Goal: Task Accomplishment & Management: Manage account settings

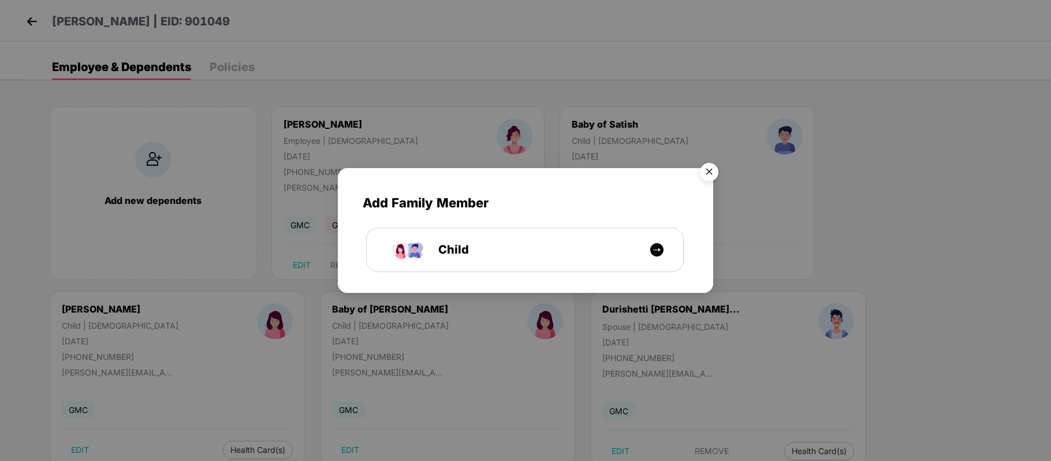
click at [713, 169] on img "Close" at bounding box center [709, 174] width 32 height 32
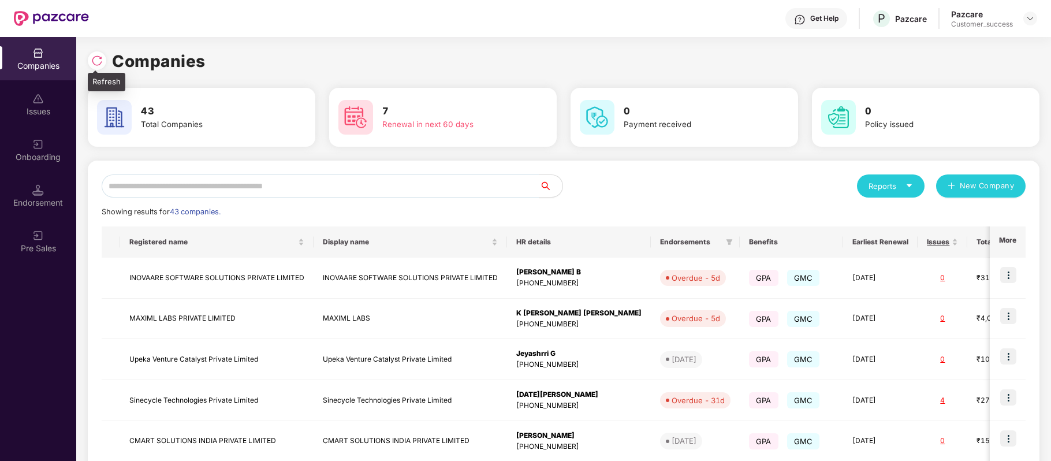
click at [96, 62] on img at bounding box center [97, 61] width 12 height 12
click at [306, 189] on input "text" at bounding box center [321, 185] width 438 height 23
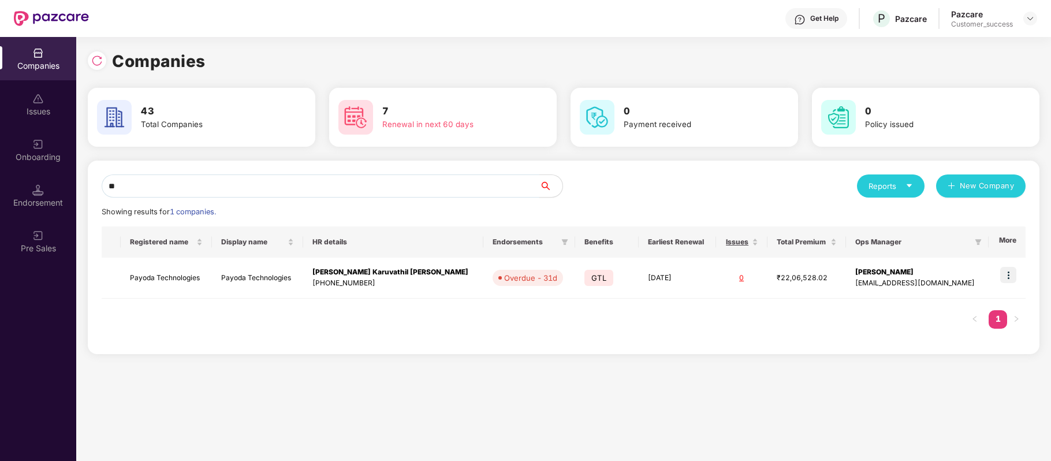
type input "*"
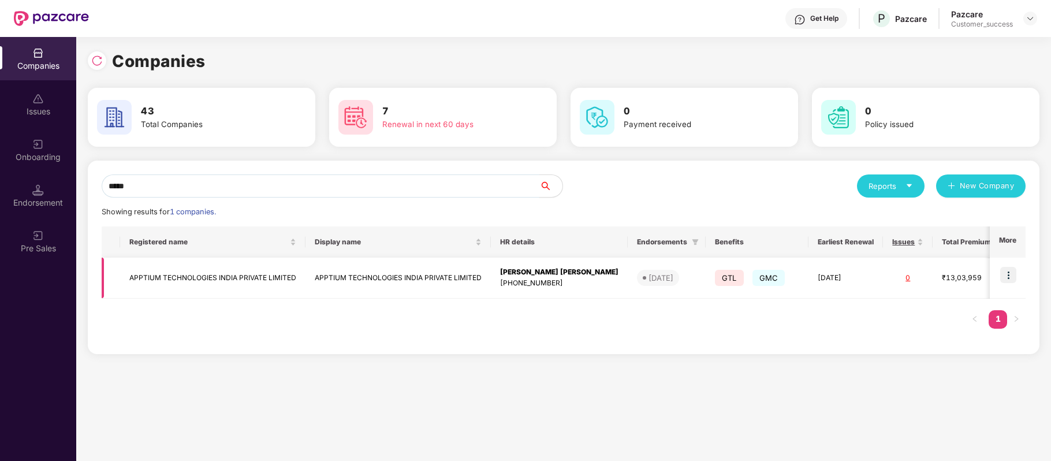
type input "*****"
click at [1011, 271] on img at bounding box center [1008, 275] width 16 height 16
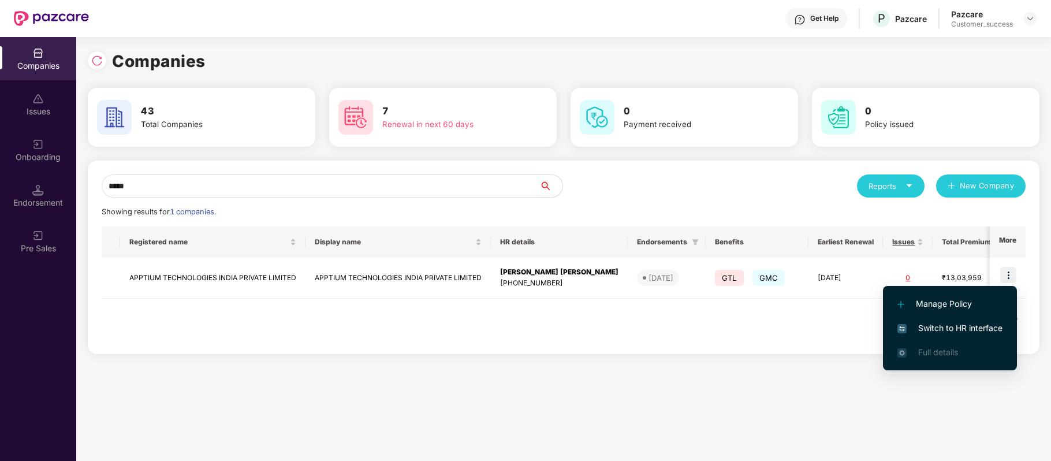
click at [991, 323] on span "Switch to HR interface" at bounding box center [949, 328] width 105 height 13
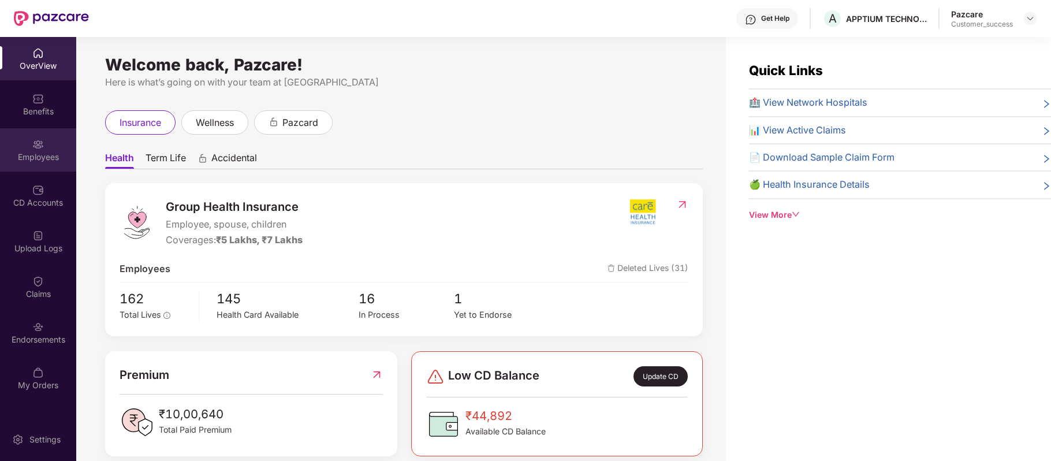
click at [44, 144] on div "Employees" at bounding box center [38, 149] width 76 height 43
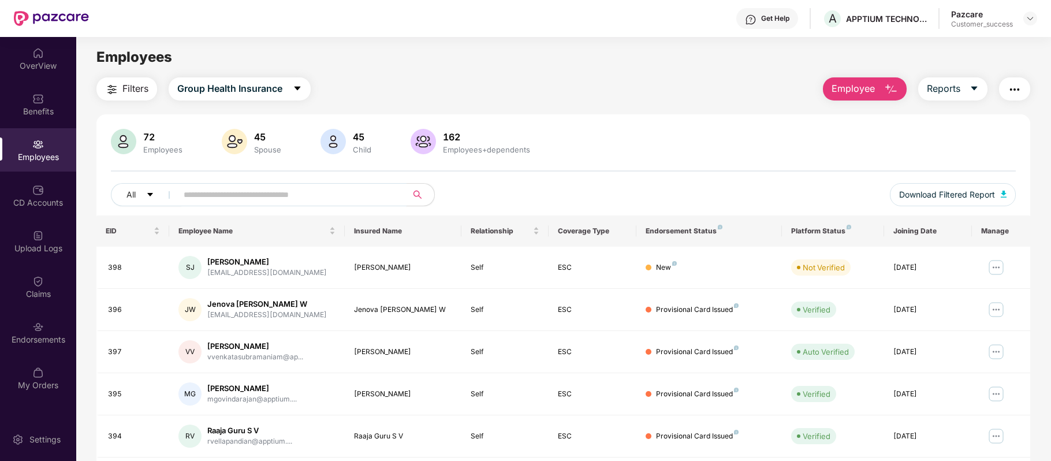
click at [274, 197] on input "text" at bounding box center [287, 194] width 207 height 17
paste input "*******"
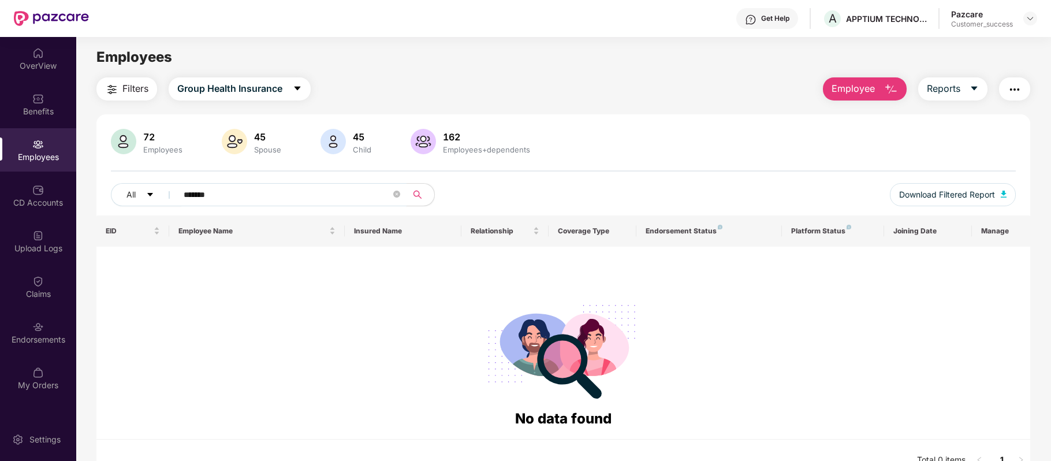
click at [186, 197] on input "*******" at bounding box center [287, 194] width 207 height 17
drag, startPoint x: 237, startPoint y: 197, endPoint x: 128, endPoint y: 201, distance: 109.1
click at [128, 201] on div "All *******" at bounding box center [375, 194] width 528 height 23
paste input "******"
type input "**********"
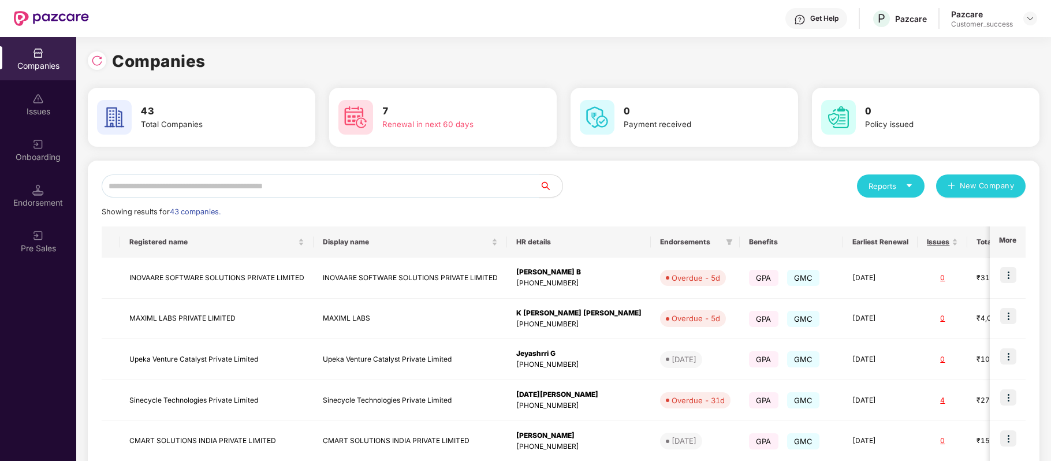
click at [238, 183] on input "text" at bounding box center [321, 185] width 438 height 23
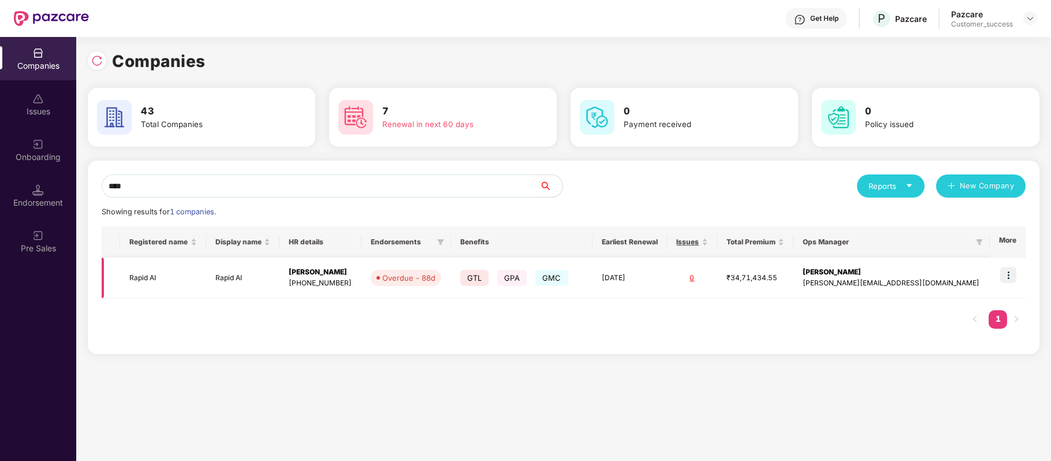
type input "****"
click at [1010, 278] on img at bounding box center [1008, 275] width 16 height 16
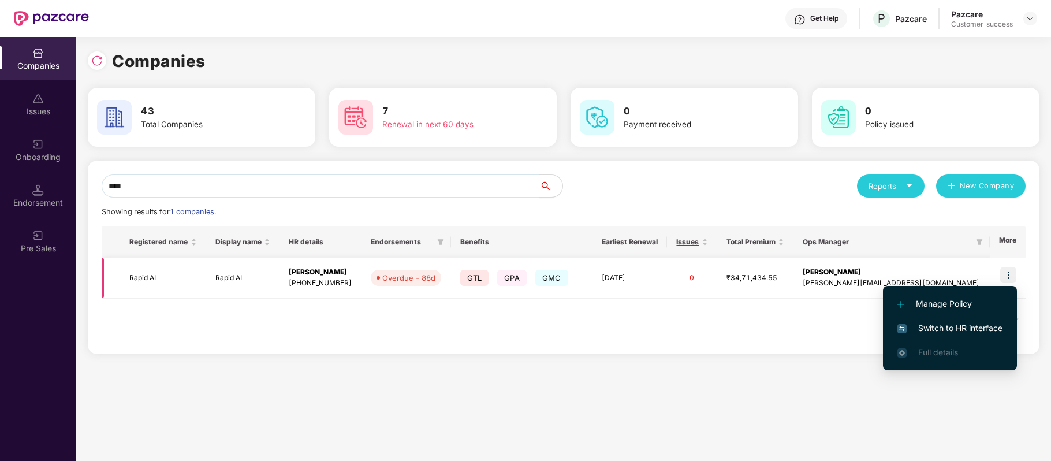
click at [1010, 280] on div "Manage Policy Switch to HR interface Full details" at bounding box center [950, 328] width 134 height 96
click at [959, 320] on li "Switch to HR interface" at bounding box center [950, 328] width 134 height 24
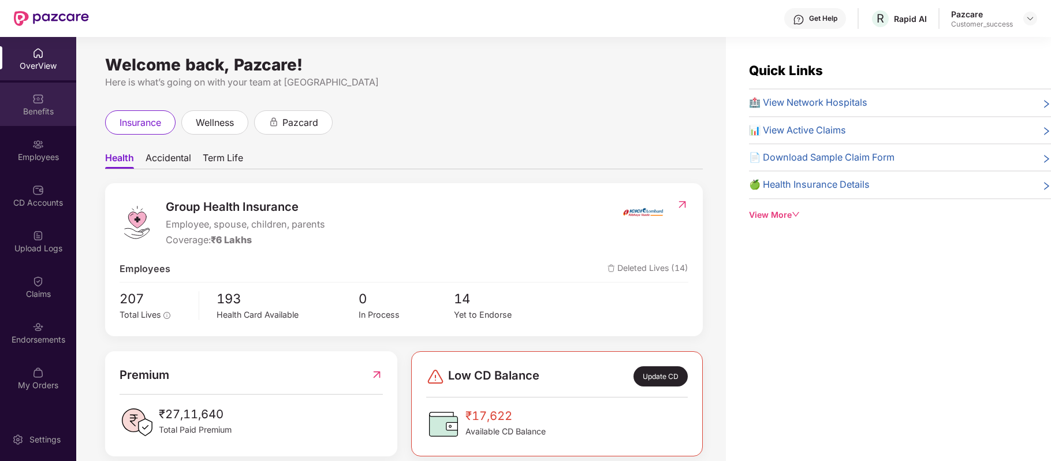
click at [39, 107] on div "Benefits" at bounding box center [38, 112] width 76 height 12
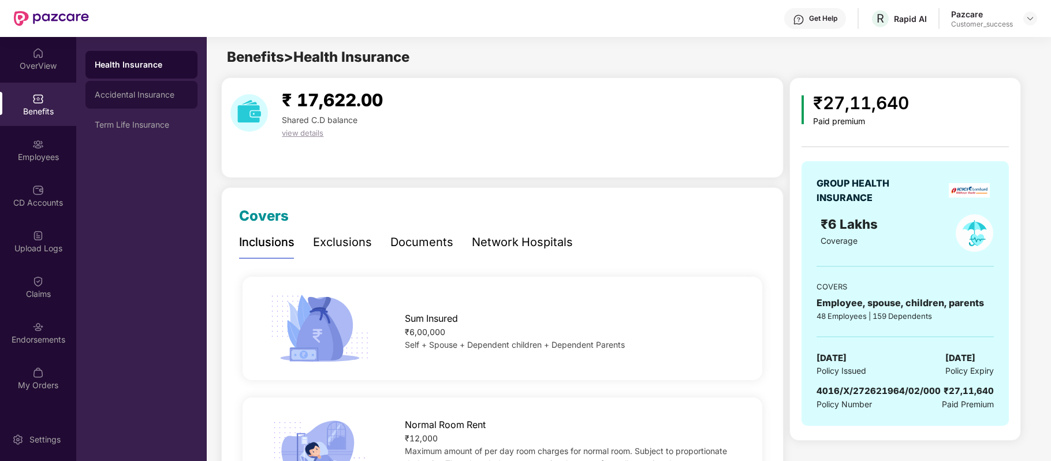
click at [146, 107] on div "Accidental Insurance" at bounding box center [141, 95] width 112 height 28
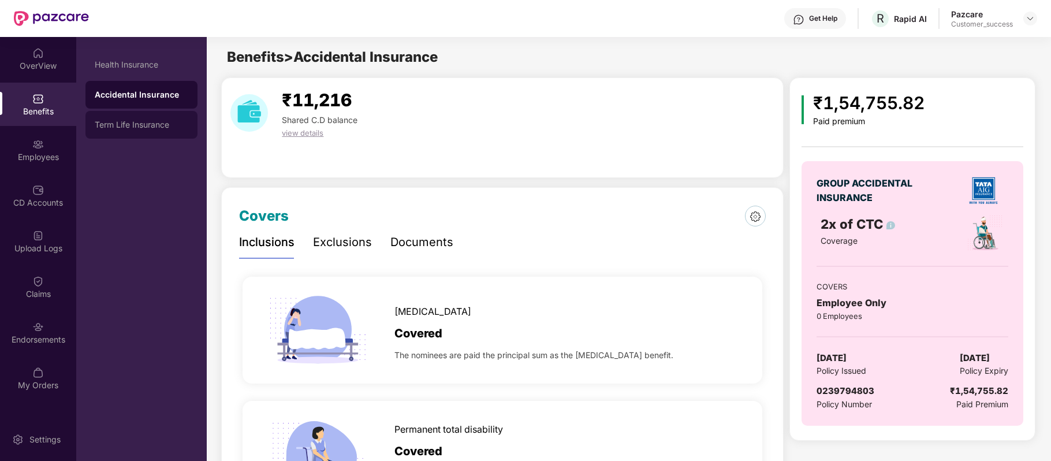
click at [137, 121] on div "Term Life Insurance" at bounding box center [142, 124] width 94 height 9
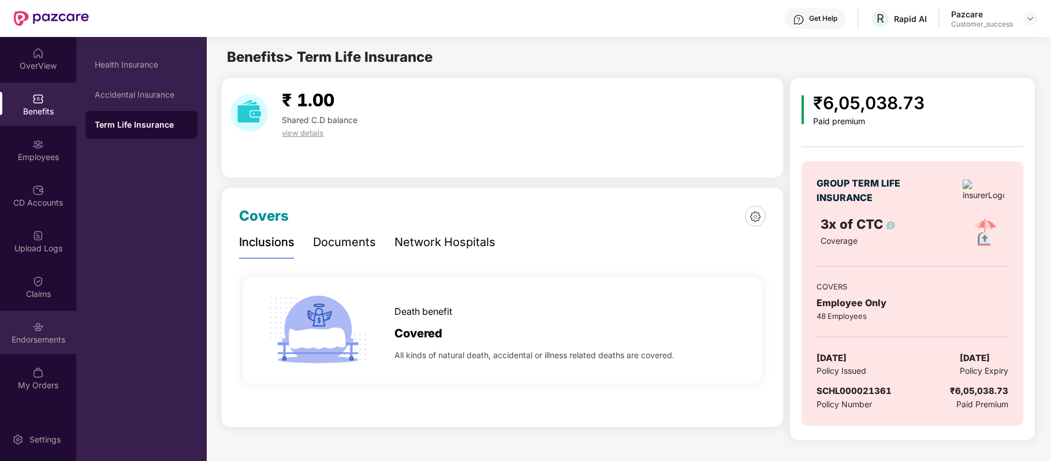
click at [36, 331] on img at bounding box center [38, 327] width 12 height 12
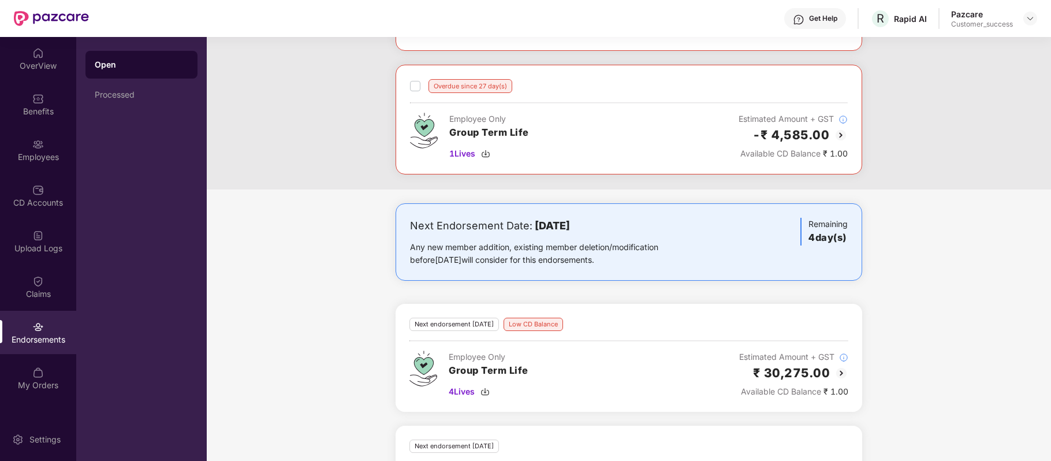
scroll to position [498, 0]
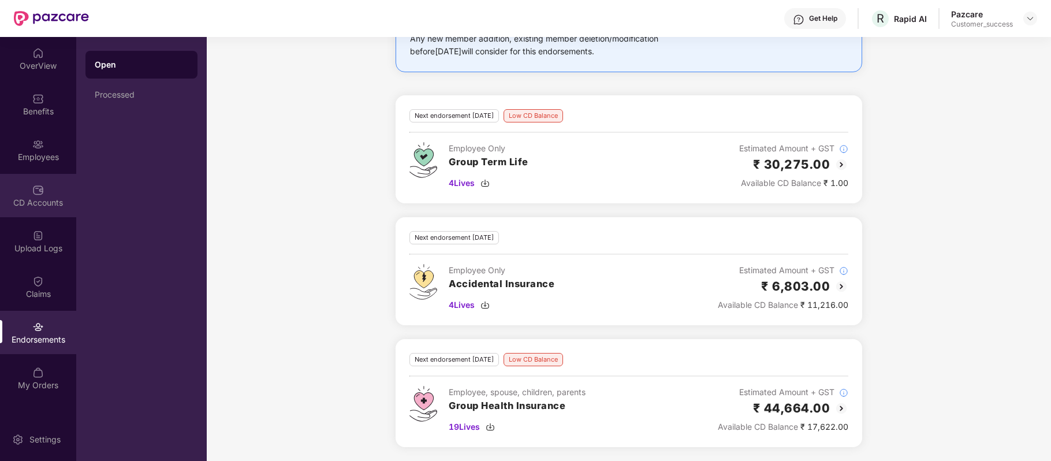
click at [48, 185] on div "CD Accounts" at bounding box center [38, 195] width 76 height 43
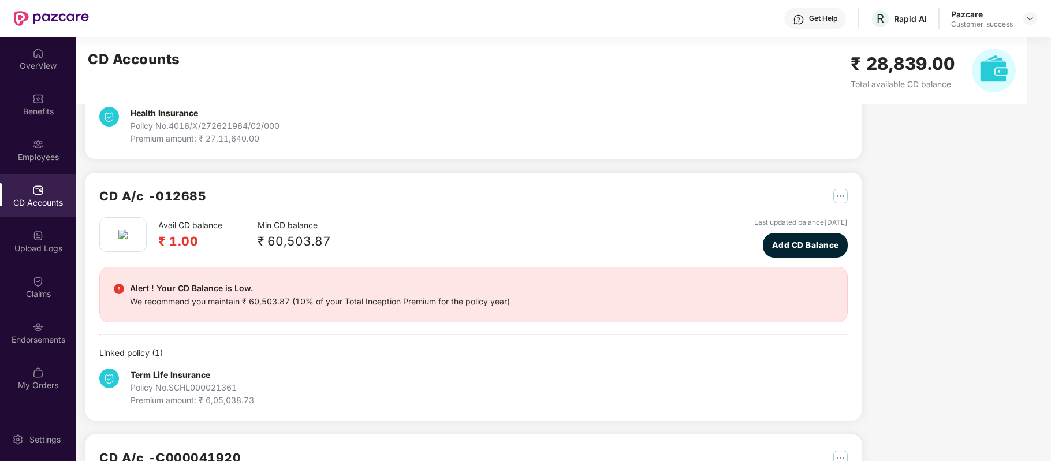
scroll to position [208, 0]
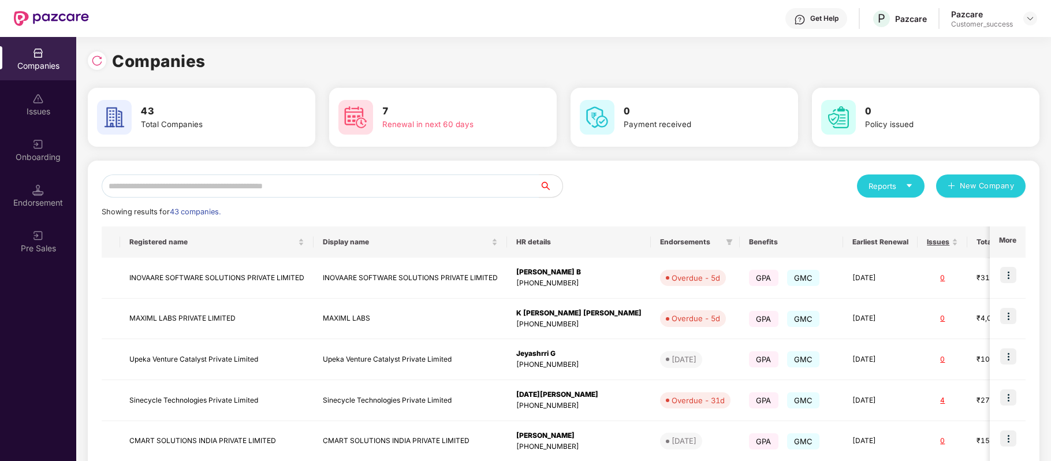
click at [29, 130] on div "Onboarding" at bounding box center [38, 149] width 76 height 43
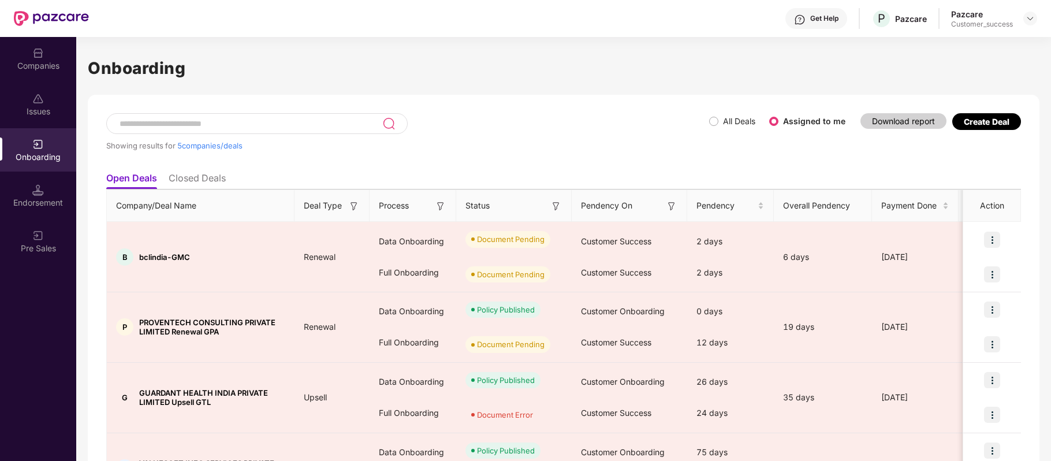
click at [33, 72] on div "Companies" at bounding box center [38, 58] width 76 height 43
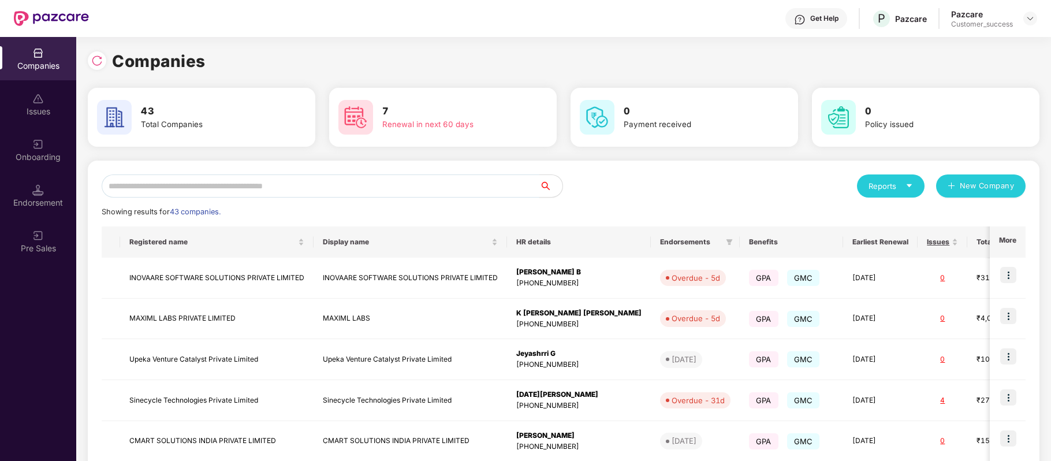
click at [222, 177] on input "text" at bounding box center [321, 185] width 438 height 23
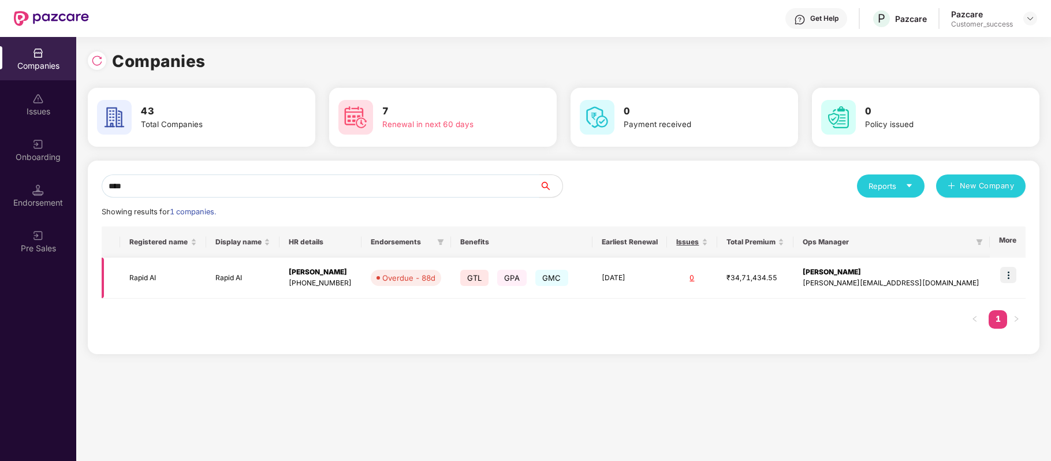
type input "****"
click at [1008, 280] on img at bounding box center [1008, 275] width 16 height 16
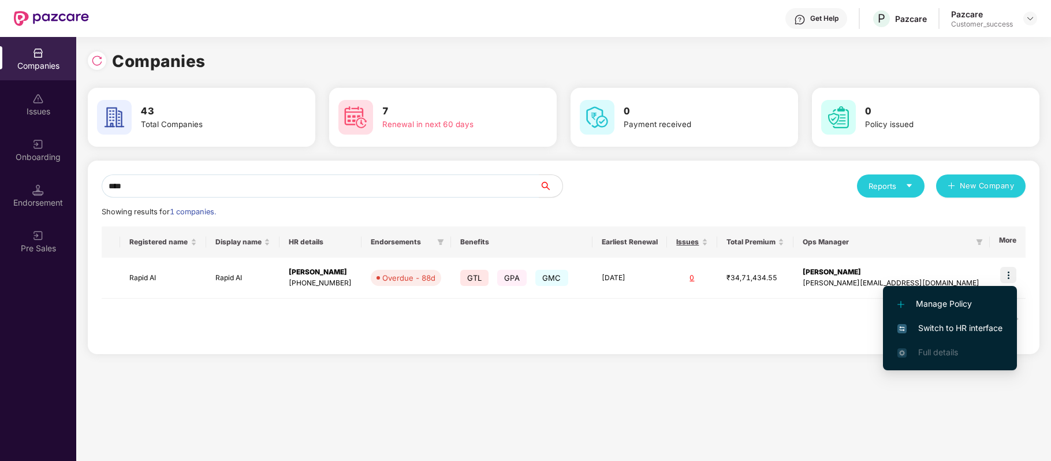
click at [984, 330] on span "Switch to HR interface" at bounding box center [949, 328] width 105 height 13
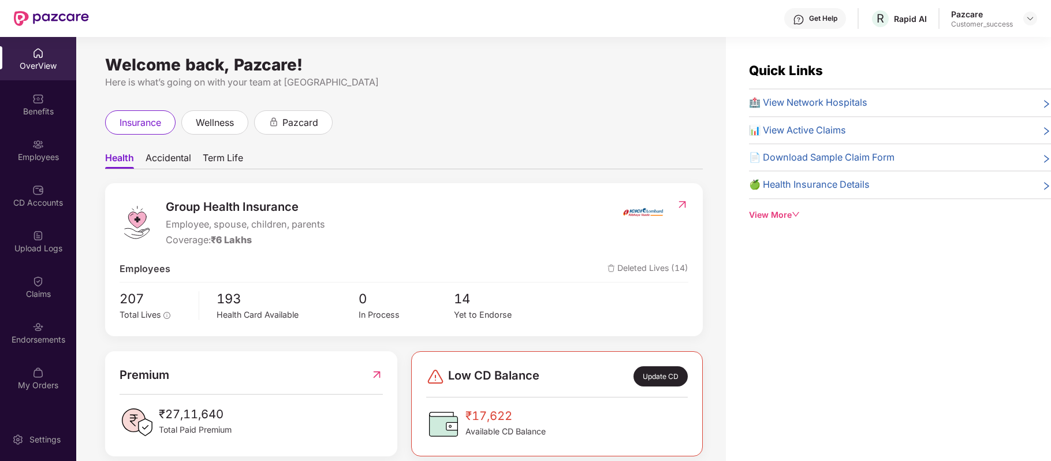
click at [35, 111] on div "Benefits" at bounding box center [38, 112] width 76 height 12
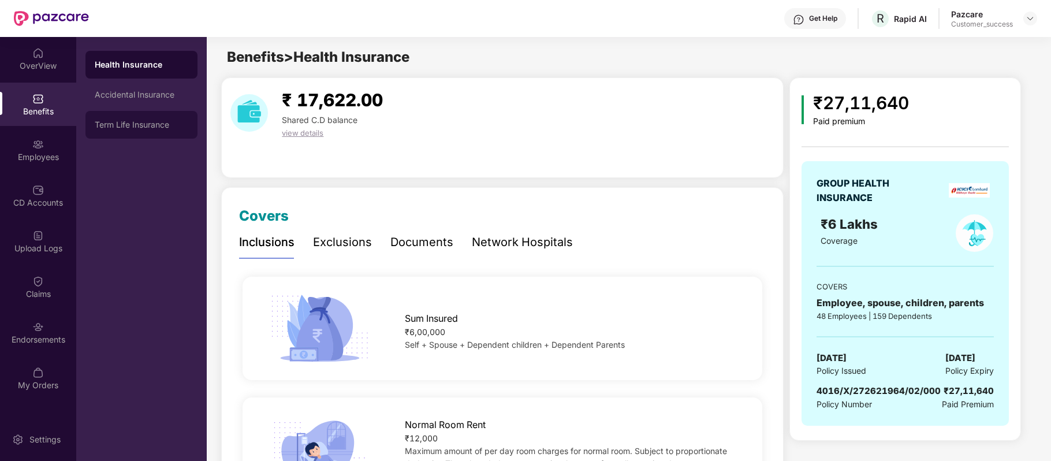
click at [130, 119] on div "Term Life Insurance" at bounding box center [141, 125] width 112 height 28
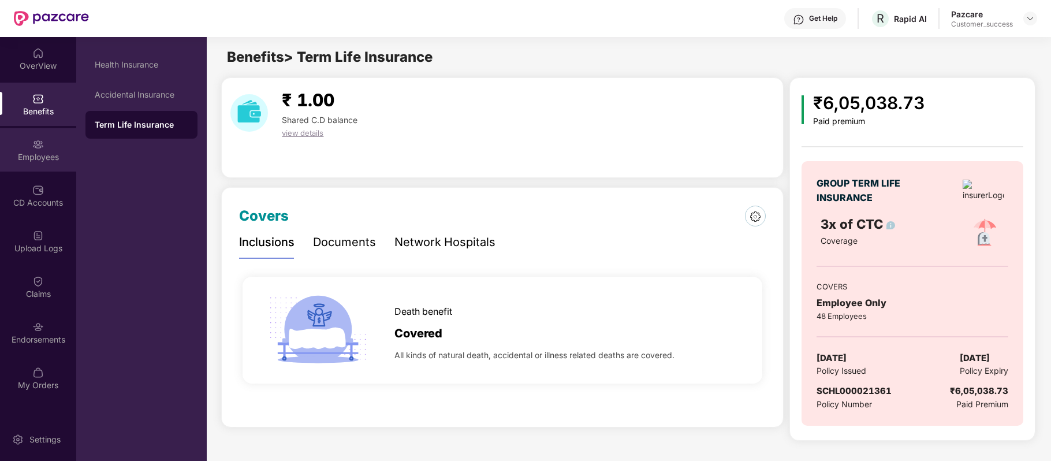
click at [38, 143] on img at bounding box center [38, 145] width 12 height 12
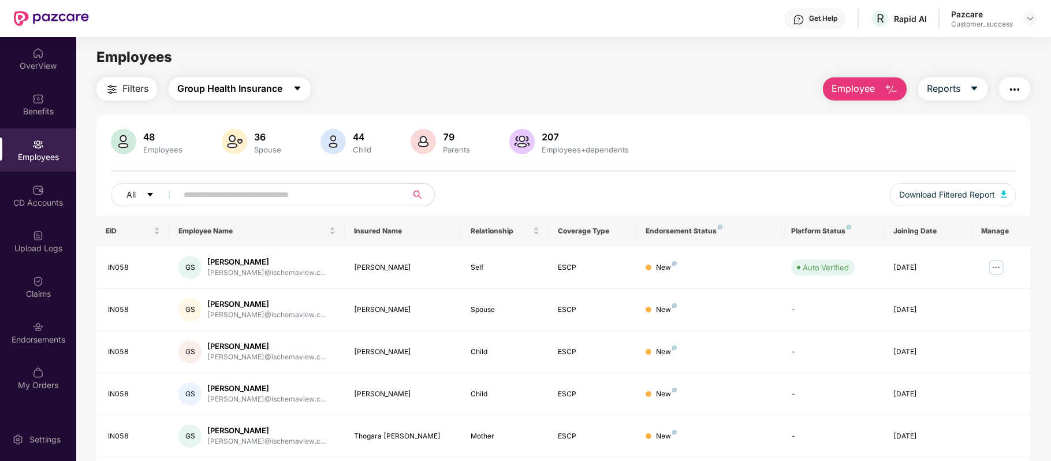
click at [305, 88] on button "Group Health Insurance" at bounding box center [240, 88] width 142 height 23
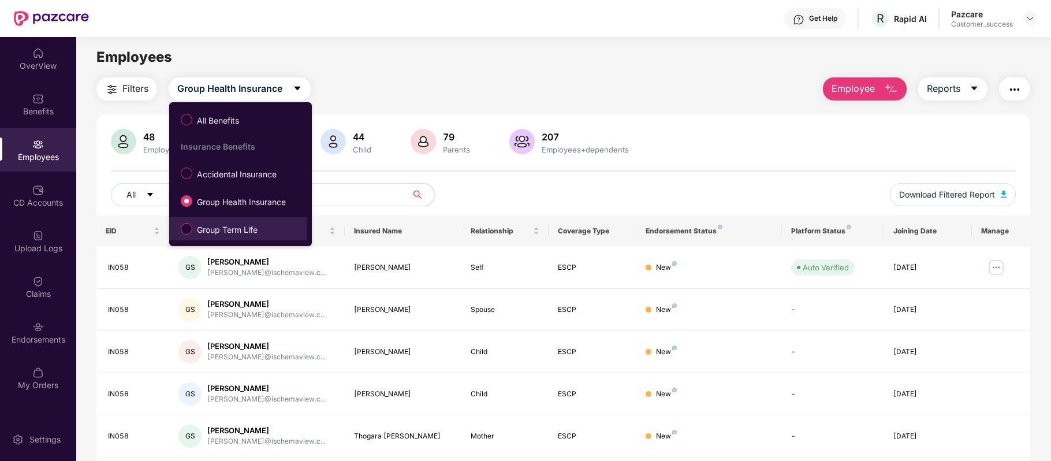
click at [229, 225] on span "Group Term Life" at bounding box center [227, 229] width 70 height 13
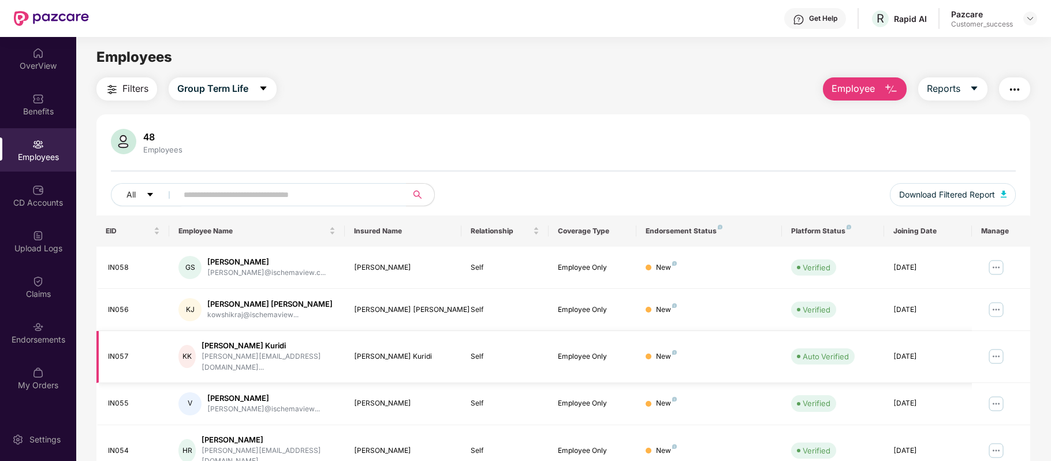
scroll to position [251, 0]
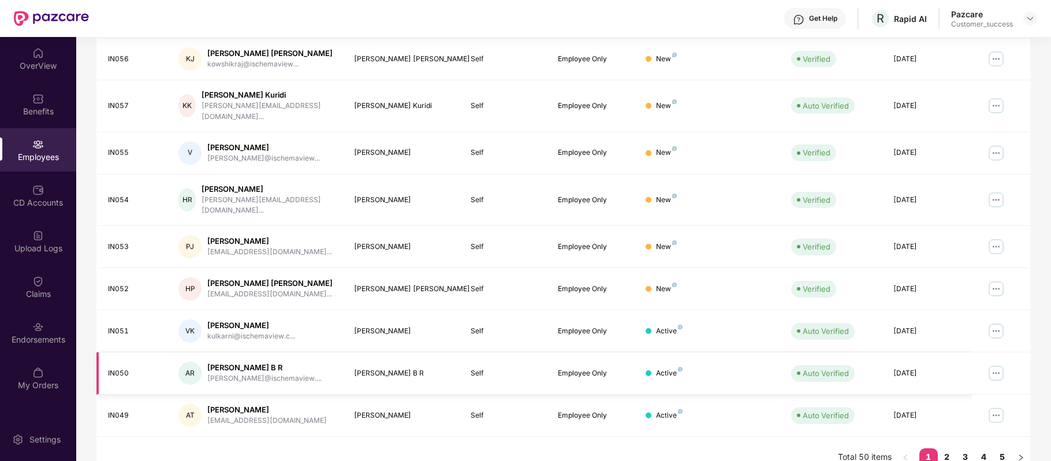
click at [1003, 364] on img at bounding box center [995, 373] width 18 height 18
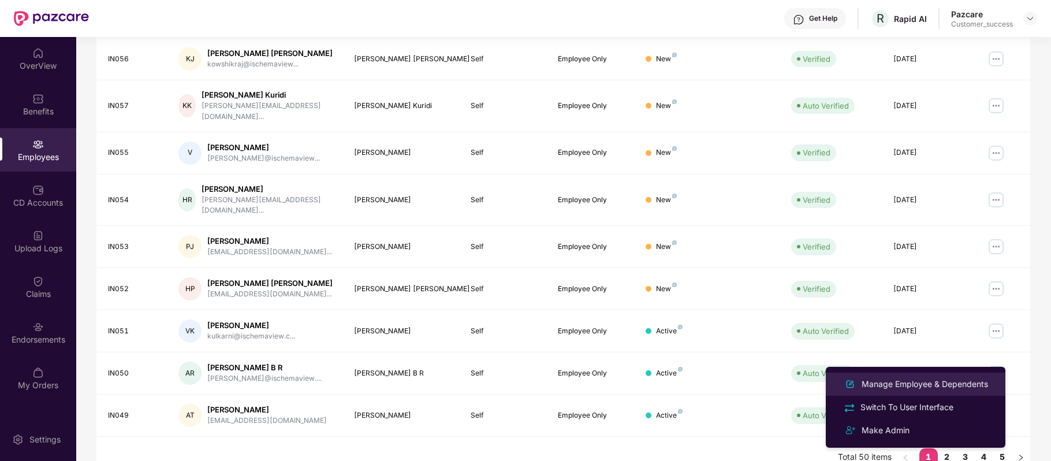
click at [964, 381] on div "Manage Employee & Dependents" at bounding box center [924, 384] width 131 height 13
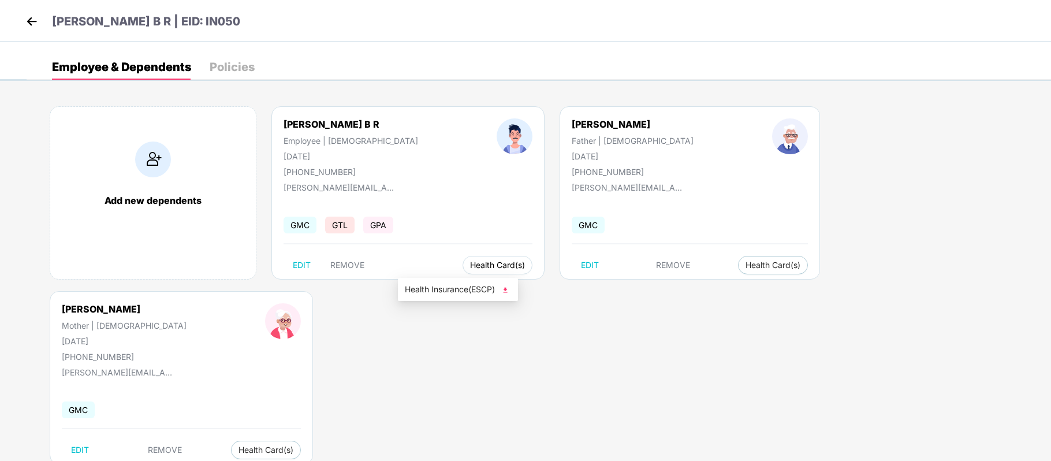
click at [470, 266] on span "Health Card(s)" at bounding box center [497, 265] width 55 height 6
click at [218, 63] on div "Policies" at bounding box center [232, 67] width 45 height 12
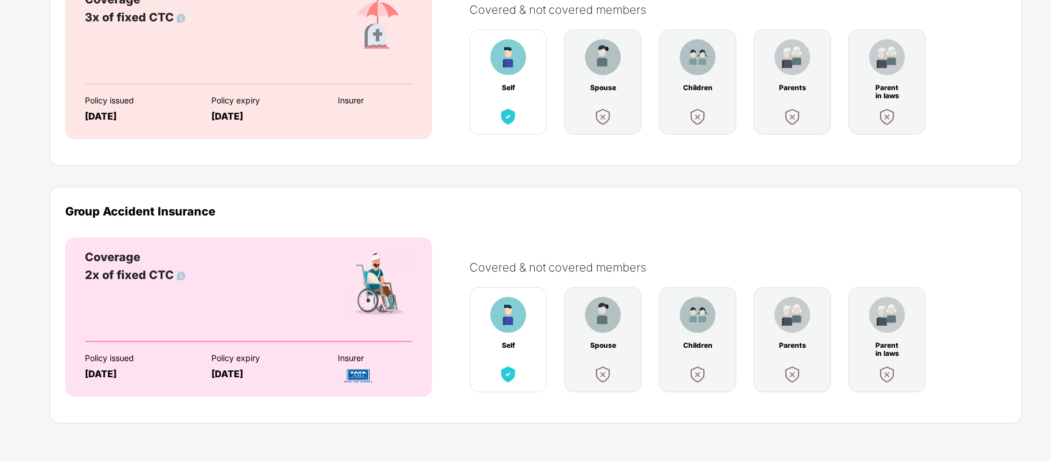
scroll to position [283, 0]
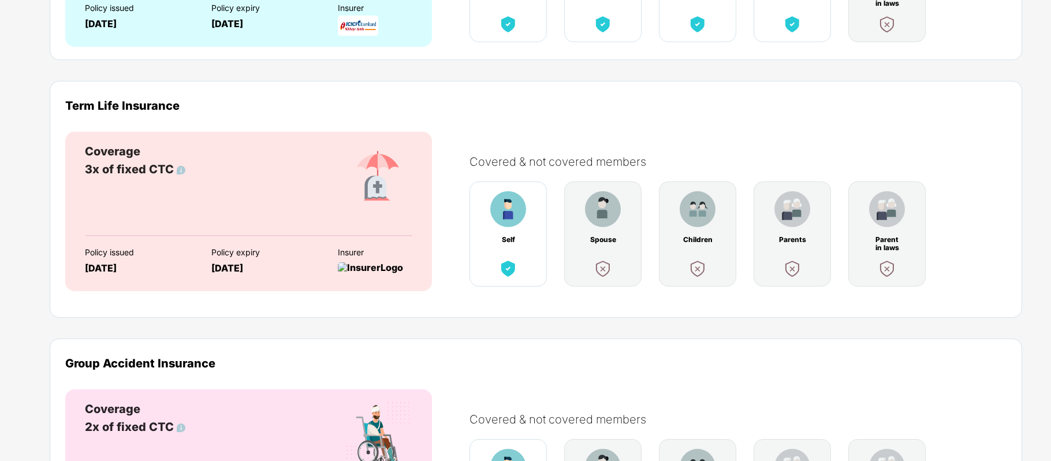
click at [365, 264] on img at bounding box center [370, 267] width 65 height 11
click at [263, 251] on div "Policy expiry" at bounding box center [264, 252] width 106 height 9
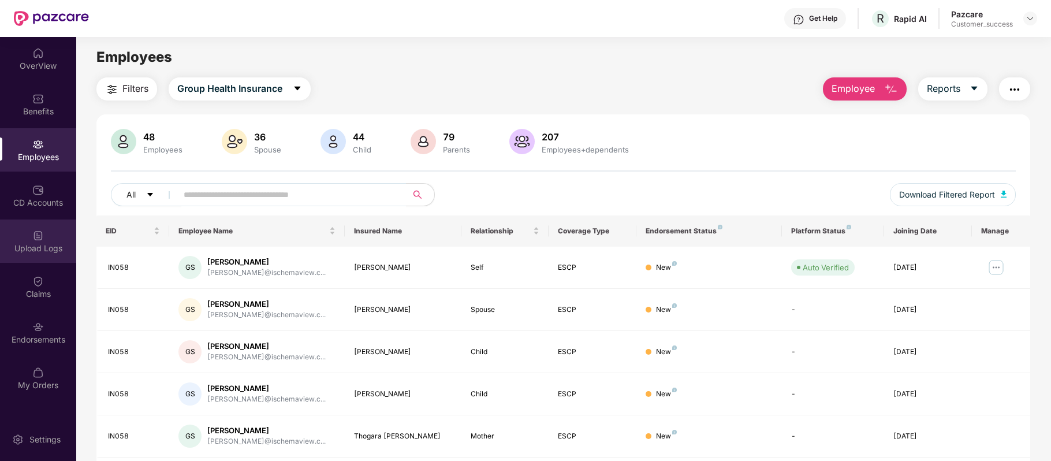
click at [46, 224] on div "Upload Logs" at bounding box center [38, 240] width 76 height 43
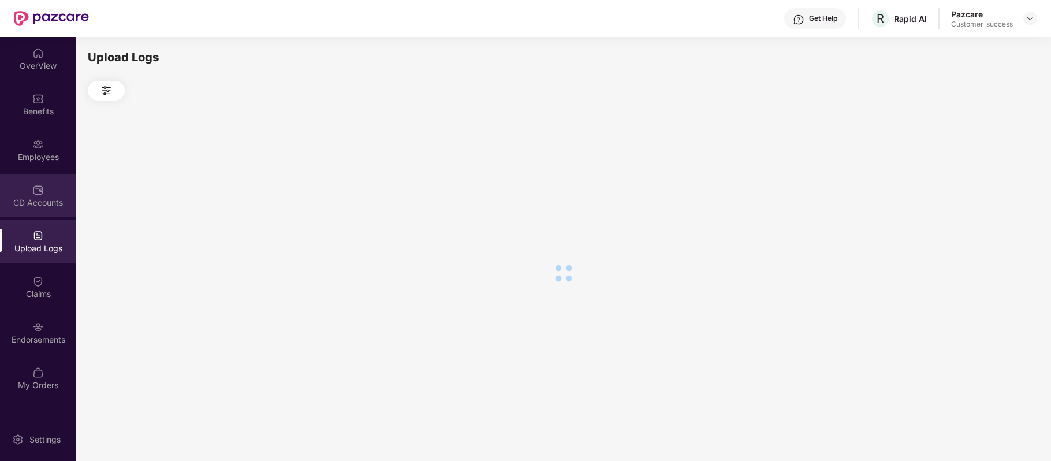
click at [42, 205] on div "CD Accounts" at bounding box center [38, 203] width 76 height 12
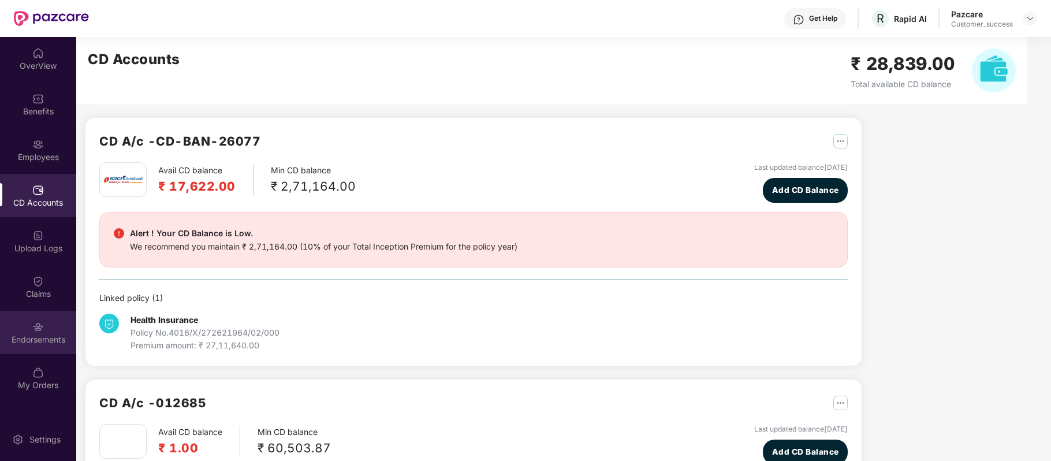
click at [47, 331] on div "Endorsements" at bounding box center [38, 332] width 76 height 43
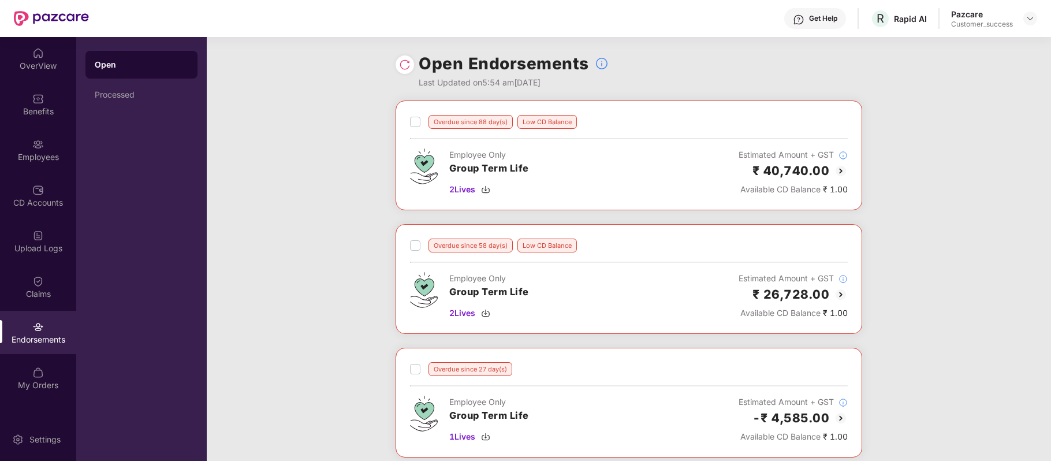
scroll to position [57, 0]
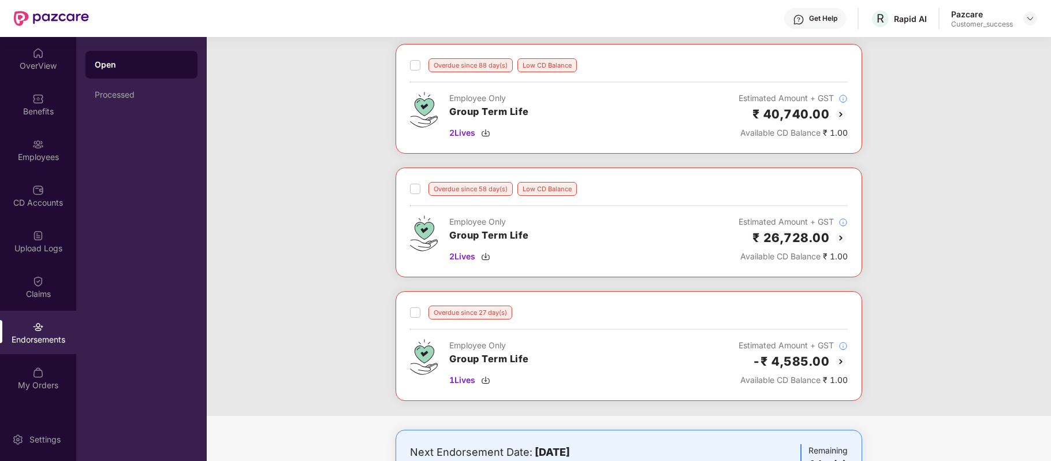
click at [838, 115] on img at bounding box center [841, 114] width 14 height 14
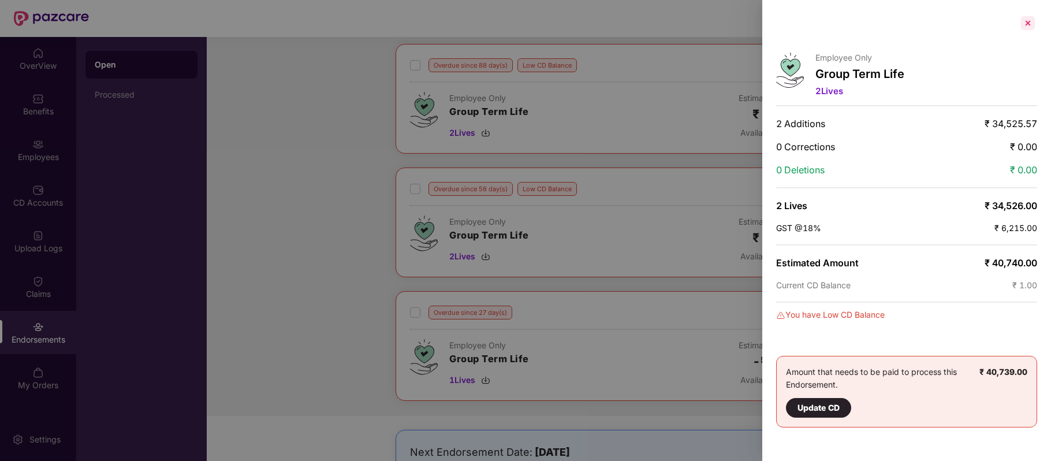
click at [1030, 26] on div at bounding box center [1027, 23] width 18 height 18
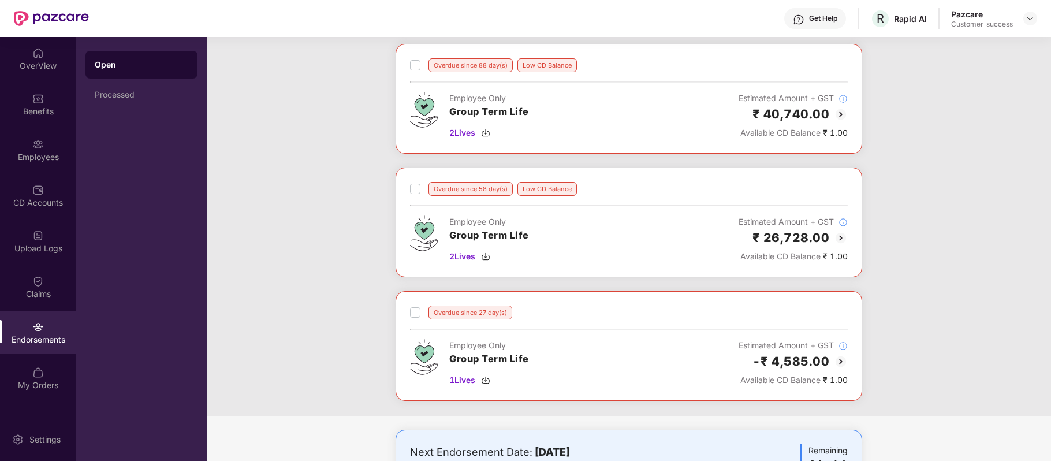
click at [841, 236] on img at bounding box center [841, 238] width 14 height 14
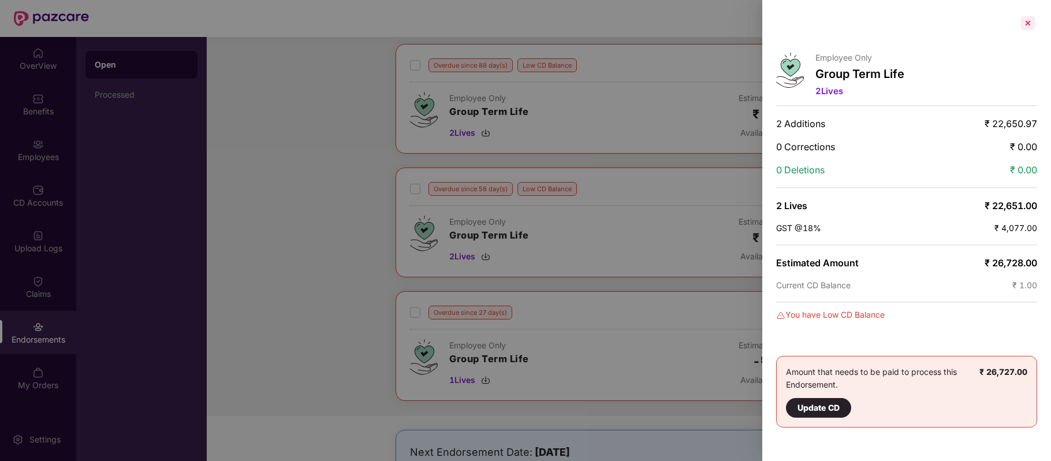
click at [1031, 23] on div at bounding box center [1027, 23] width 18 height 18
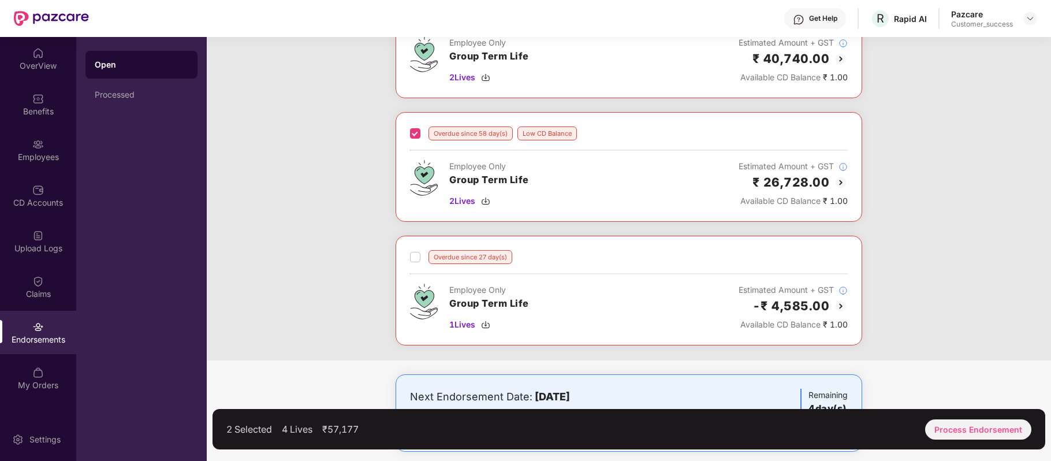
scroll to position [113, 0]
click at [959, 423] on div "Process Endorsement" at bounding box center [978, 429] width 106 height 20
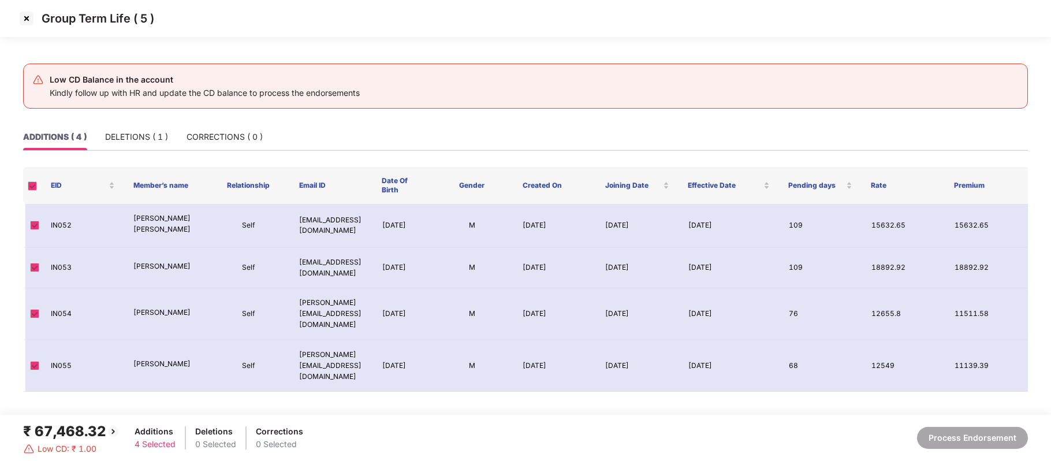
click at [27, 21] on img at bounding box center [26, 18] width 18 height 18
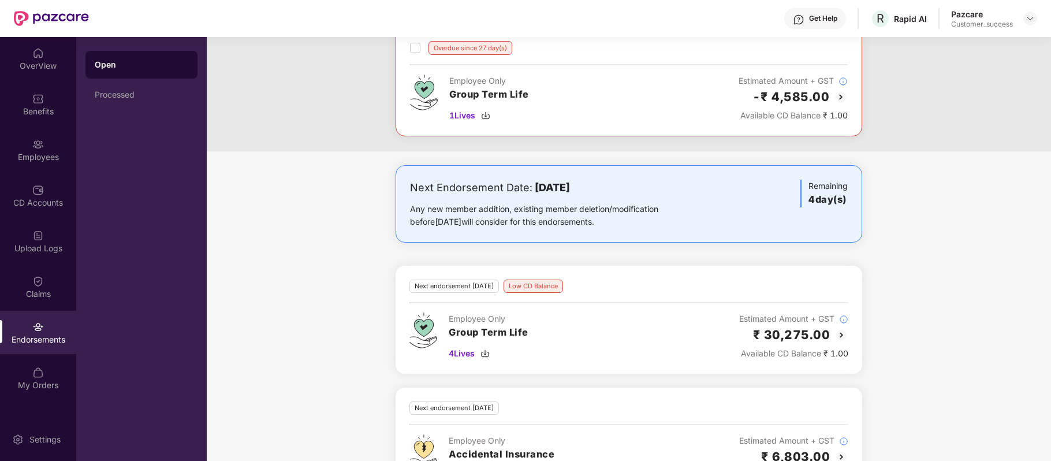
scroll to position [498, 0]
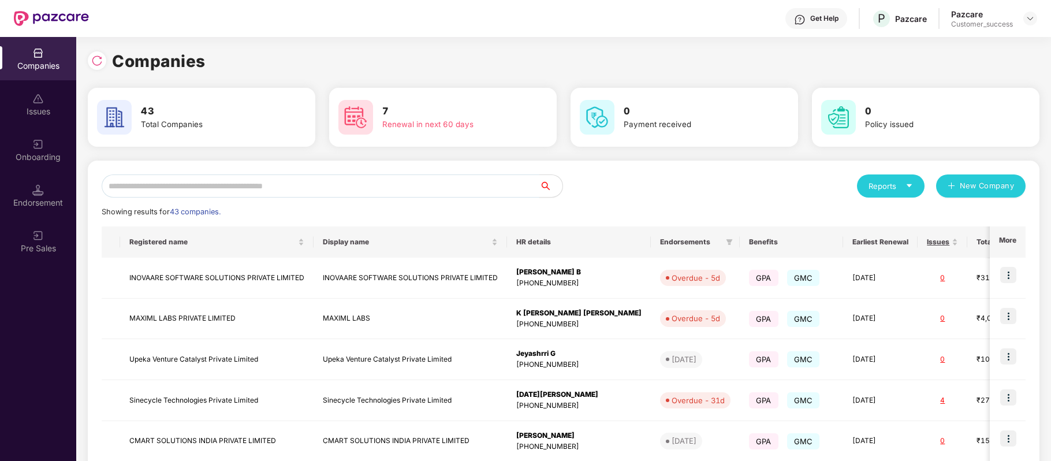
click at [208, 183] on input "text" at bounding box center [321, 185] width 438 height 23
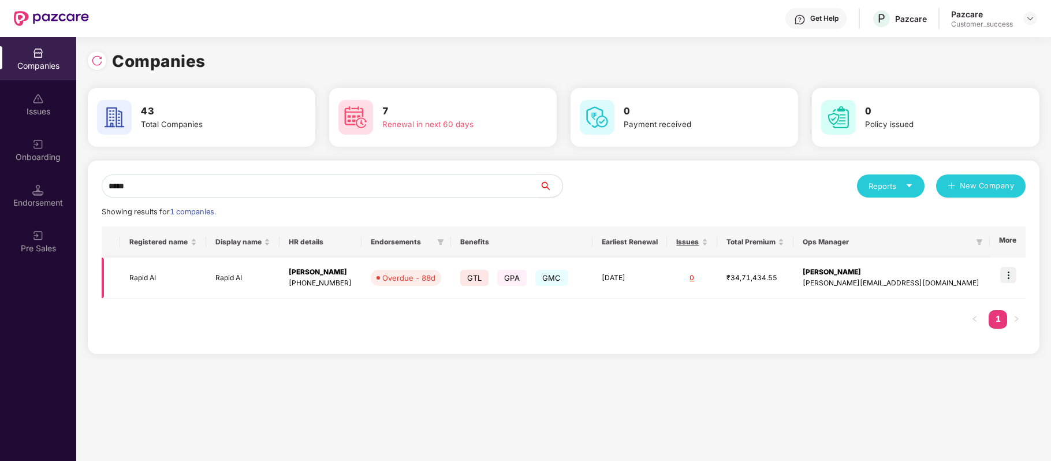
type input "*****"
click at [1012, 277] on img at bounding box center [1008, 275] width 16 height 16
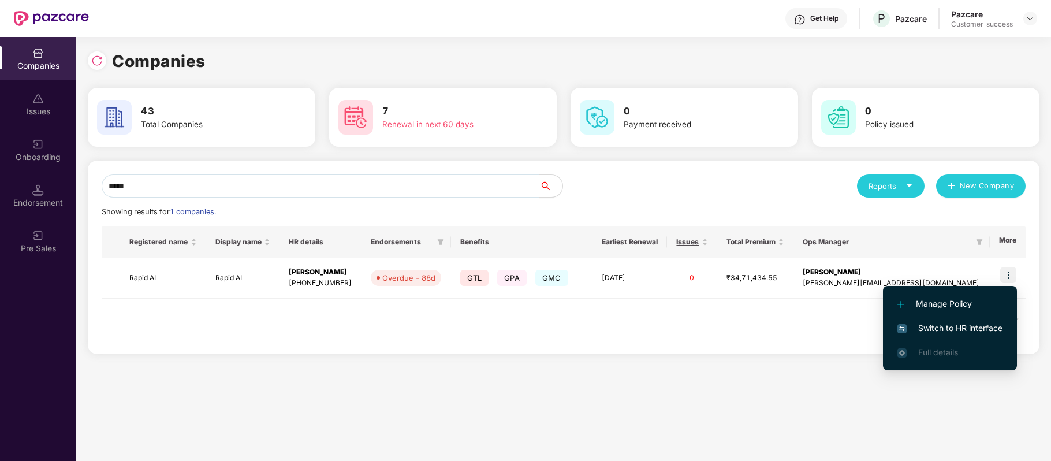
click at [992, 328] on span "Switch to HR interface" at bounding box center [949, 328] width 105 height 13
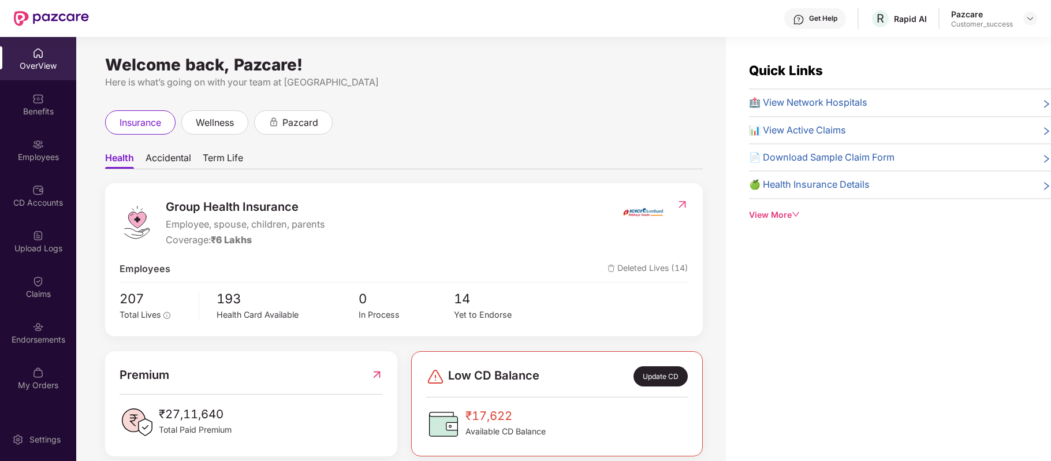
click at [45, 115] on div "Benefits" at bounding box center [38, 112] width 76 height 12
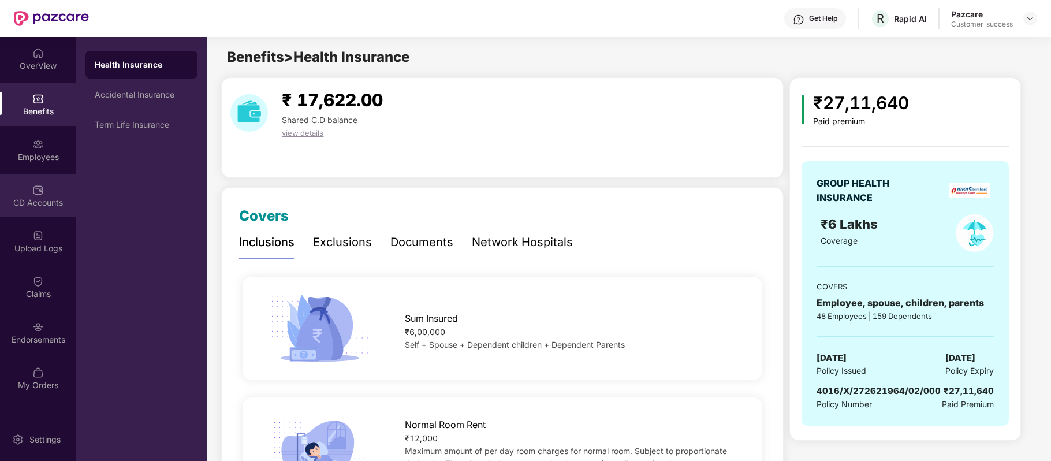
click at [40, 192] on img at bounding box center [38, 190] width 12 height 12
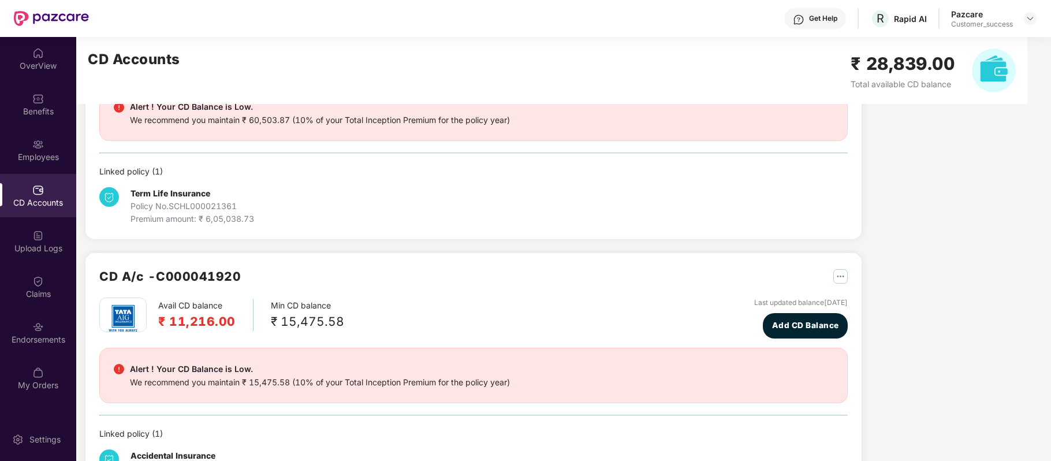
scroll to position [444, 0]
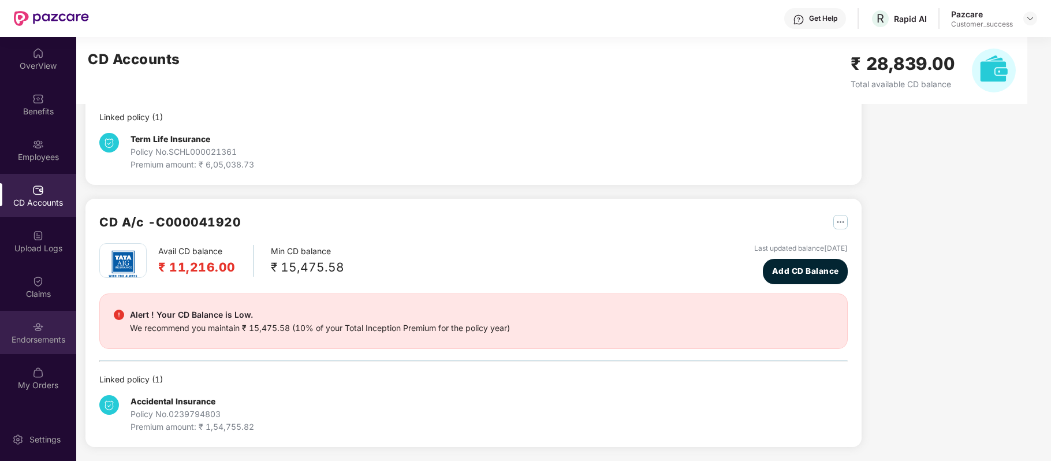
click at [46, 326] on div "Endorsements" at bounding box center [38, 332] width 76 height 43
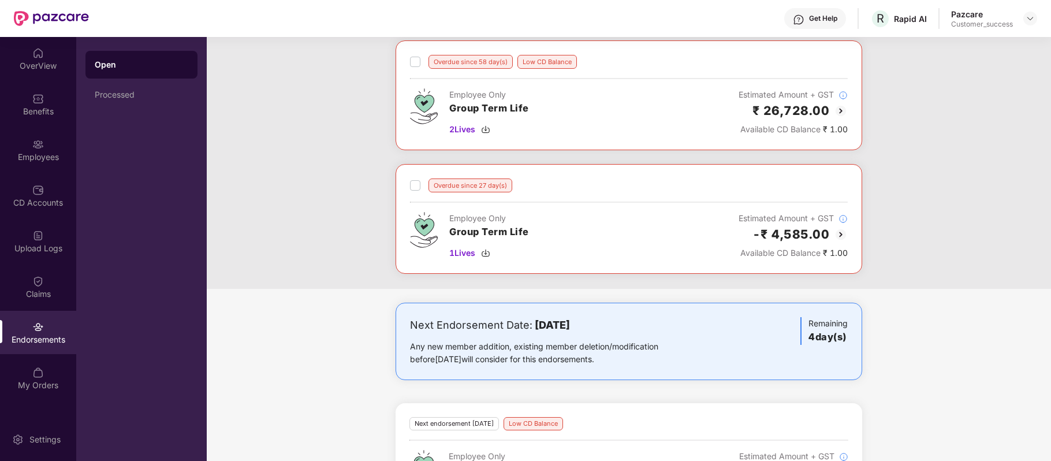
scroll to position [0, 0]
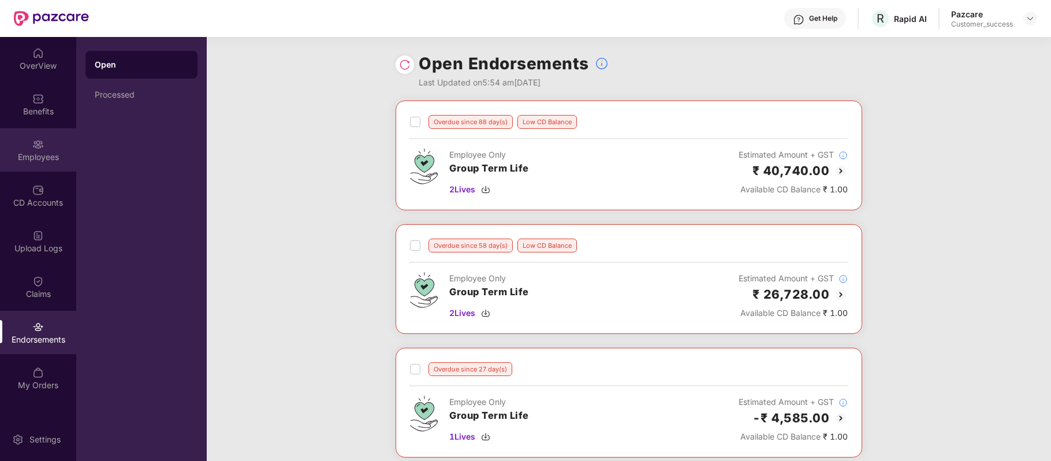
click at [32, 162] on div "Employees" at bounding box center [38, 157] width 76 height 12
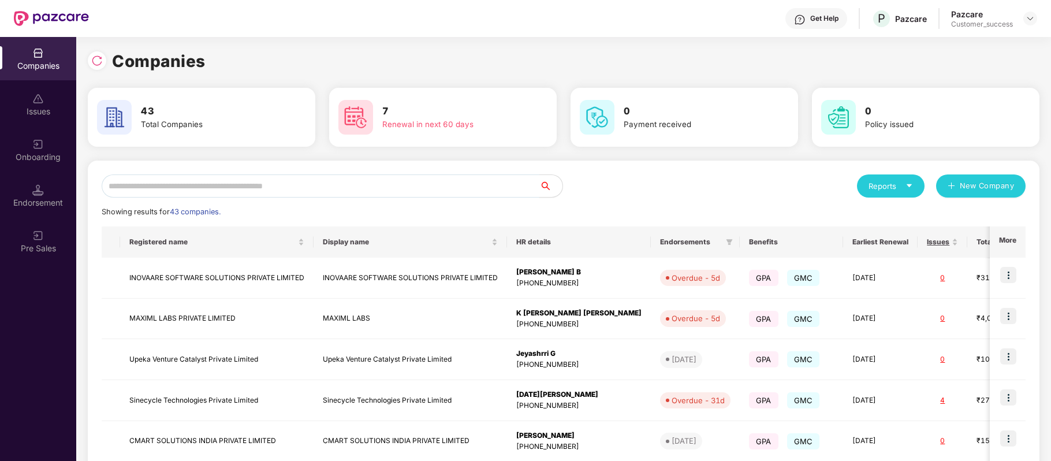
click at [212, 192] on input "text" at bounding box center [321, 185] width 438 height 23
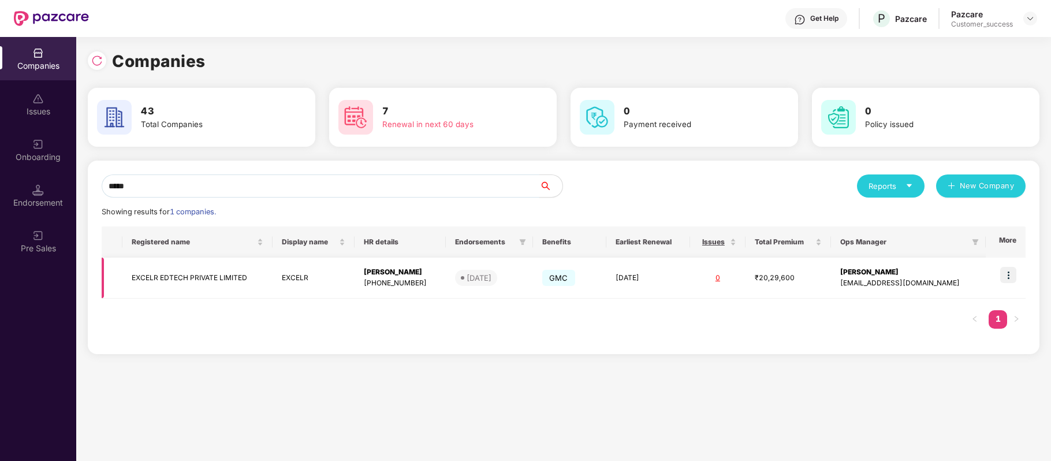
type input "*****"
click at [1008, 272] on img at bounding box center [1008, 275] width 16 height 16
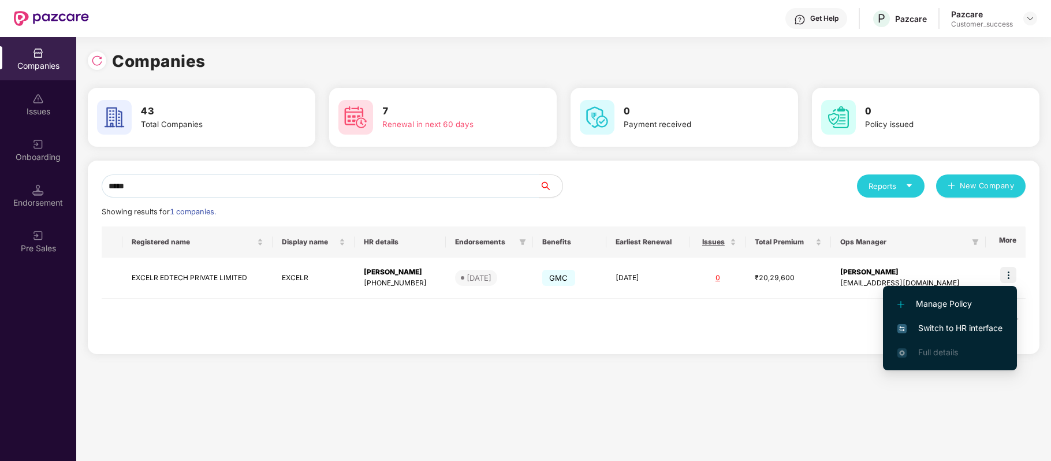
click at [982, 328] on span "Switch to HR interface" at bounding box center [949, 328] width 105 height 13
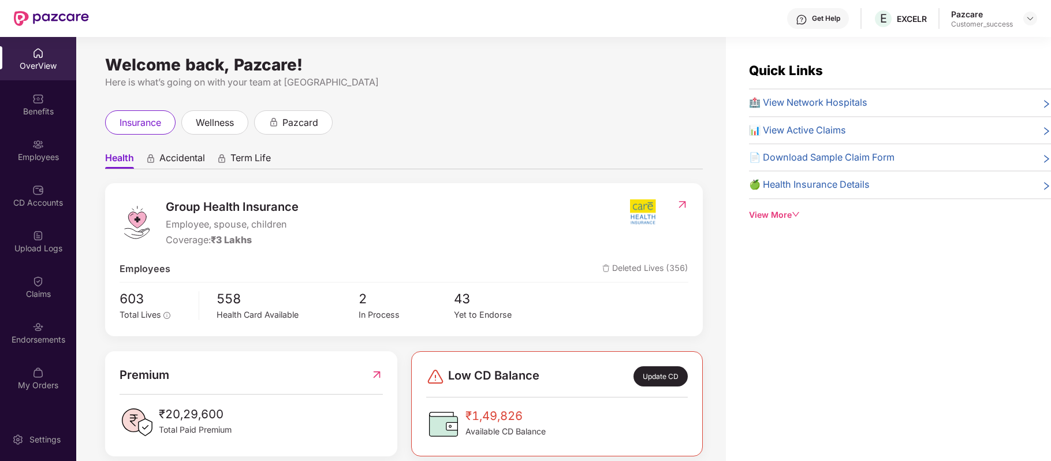
click at [38, 145] on img at bounding box center [38, 145] width 12 height 12
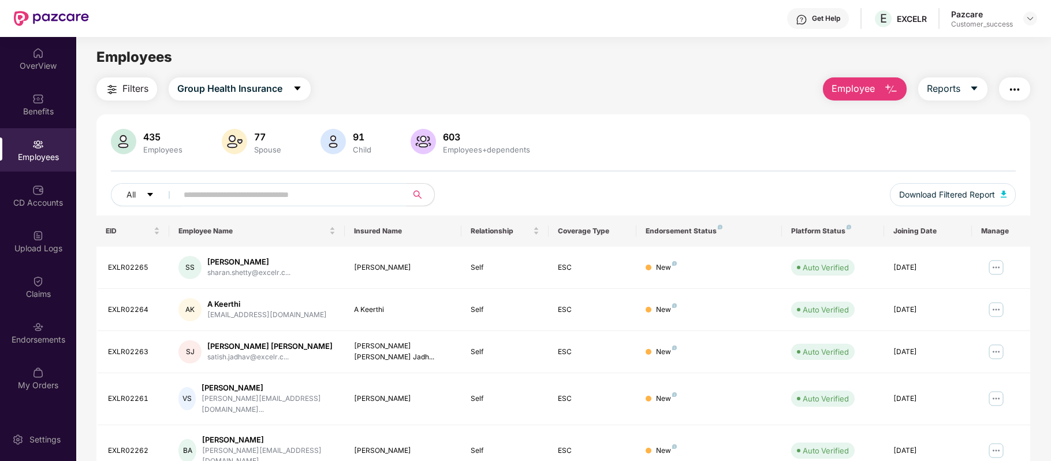
click at [232, 201] on input "text" at bounding box center [287, 194] width 207 height 17
paste input "*********"
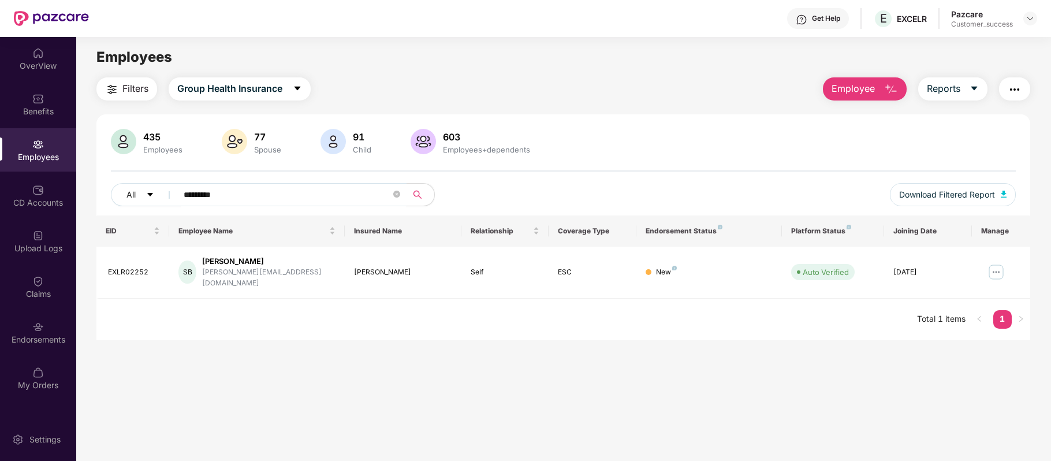
type input "*********"
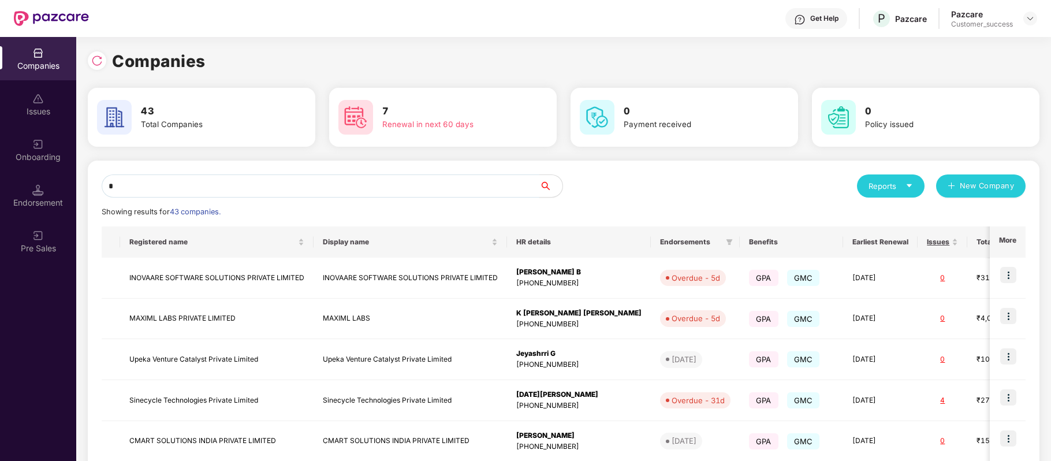
click at [331, 196] on input "*" at bounding box center [321, 185] width 438 height 23
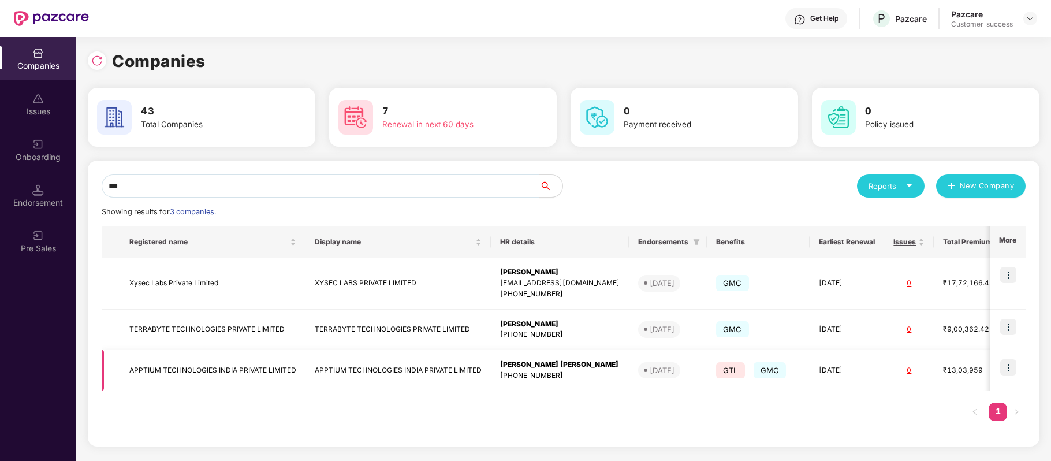
type input "***"
click at [1007, 368] on img at bounding box center [1008, 367] width 16 height 16
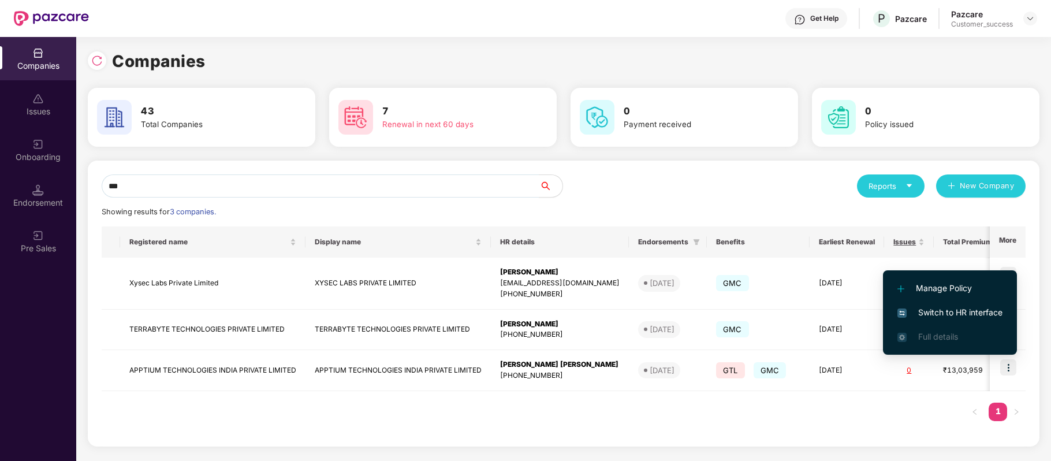
click at [932, 306] on span "Switch to HR interface" at bounding box center [949, 312] width 105 height 13
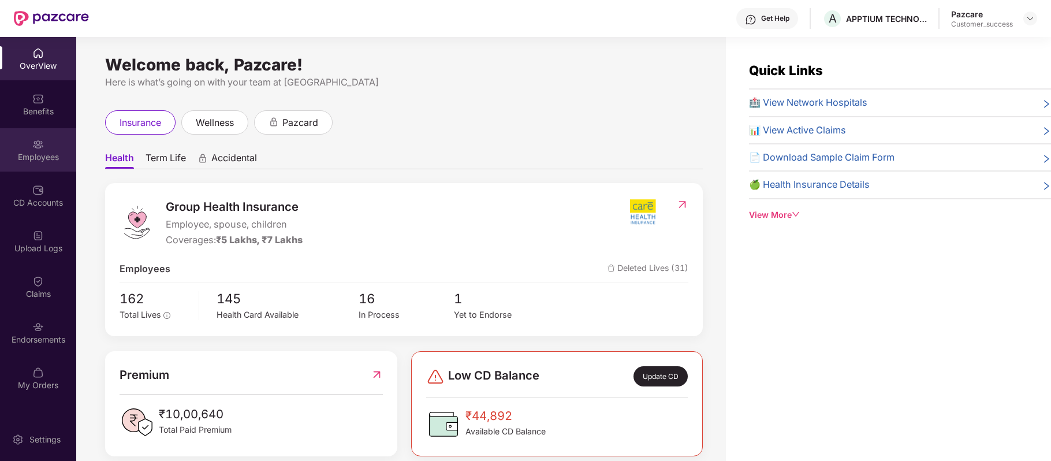
click at [63, 135] on div "Employees" at bounding box center [38, 149] width 76 height 43
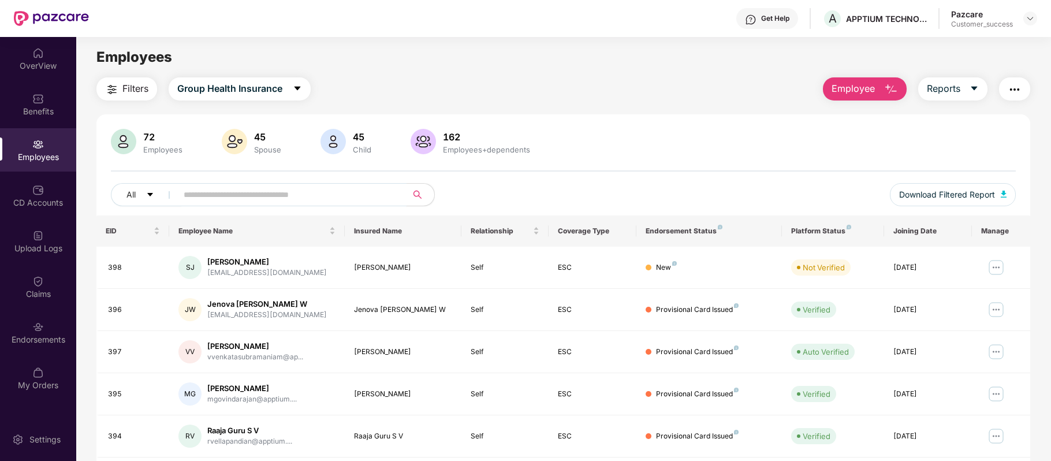
click at [236, 202] on input "text" at bounding box center [287, 194] width 207 height 17
paste input "***"
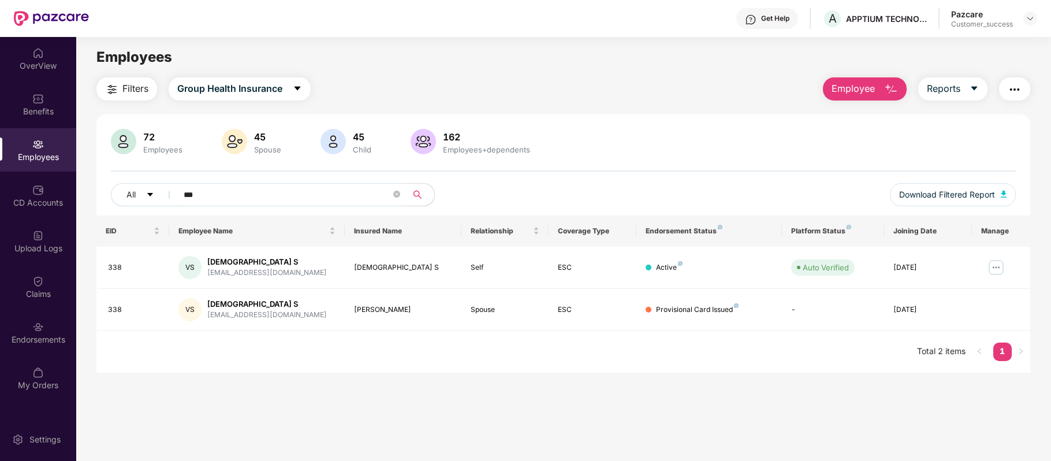
type input "***"
